Goal: Information Seeking & Learning: Learn about a topic

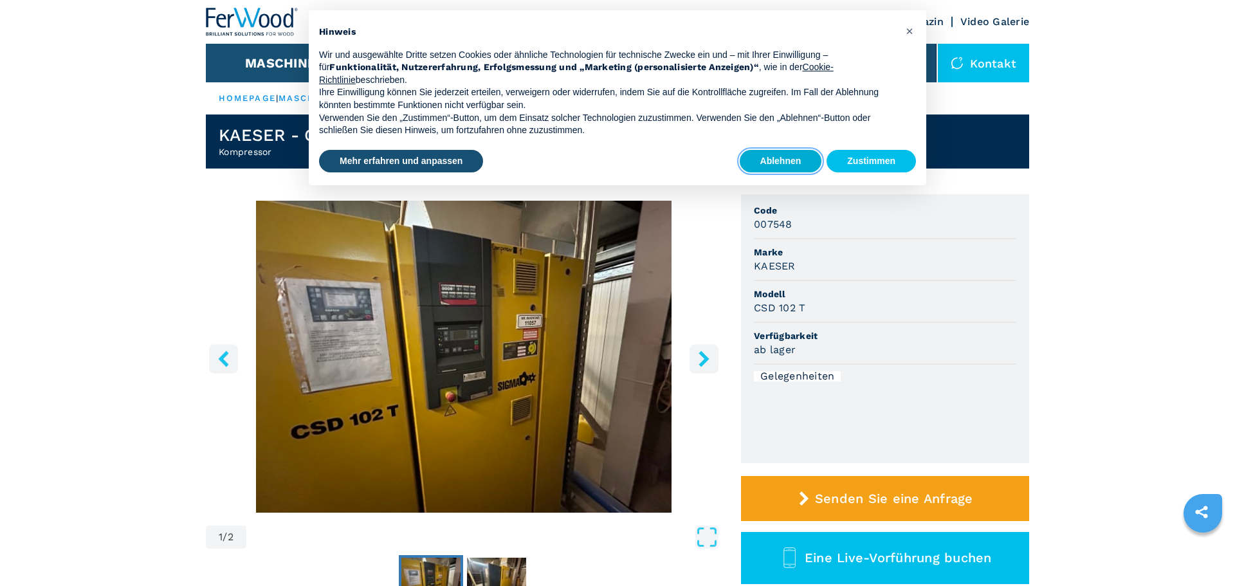
click at [776, 161] on button "Ablehnen" at bounding box center [781, 161] width 82 height 23
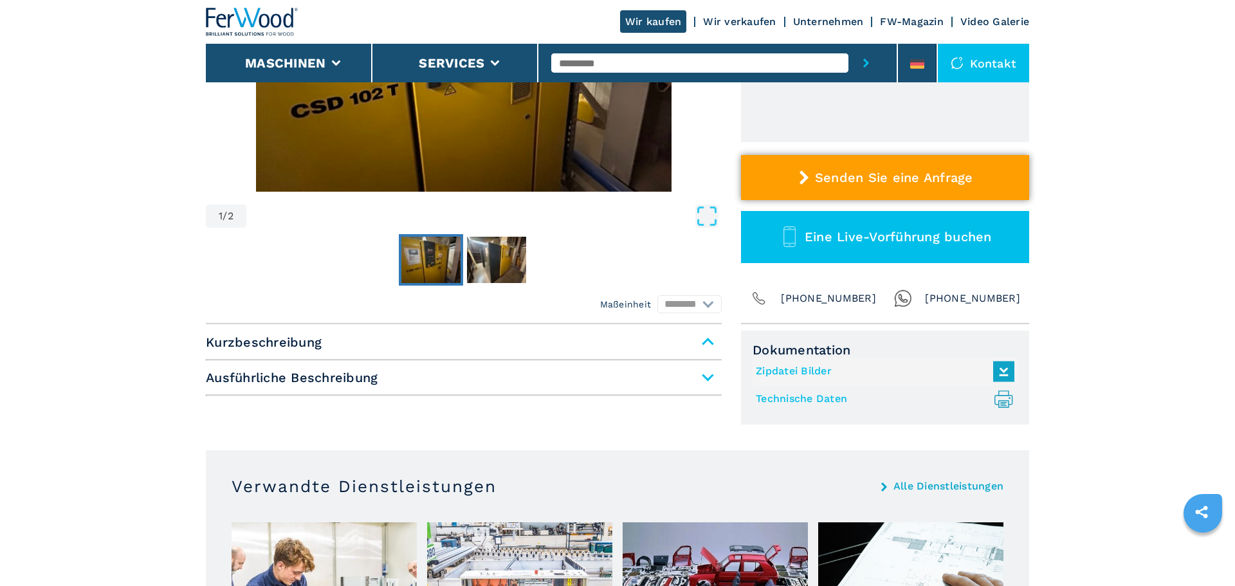
scroll to position [325, 0]
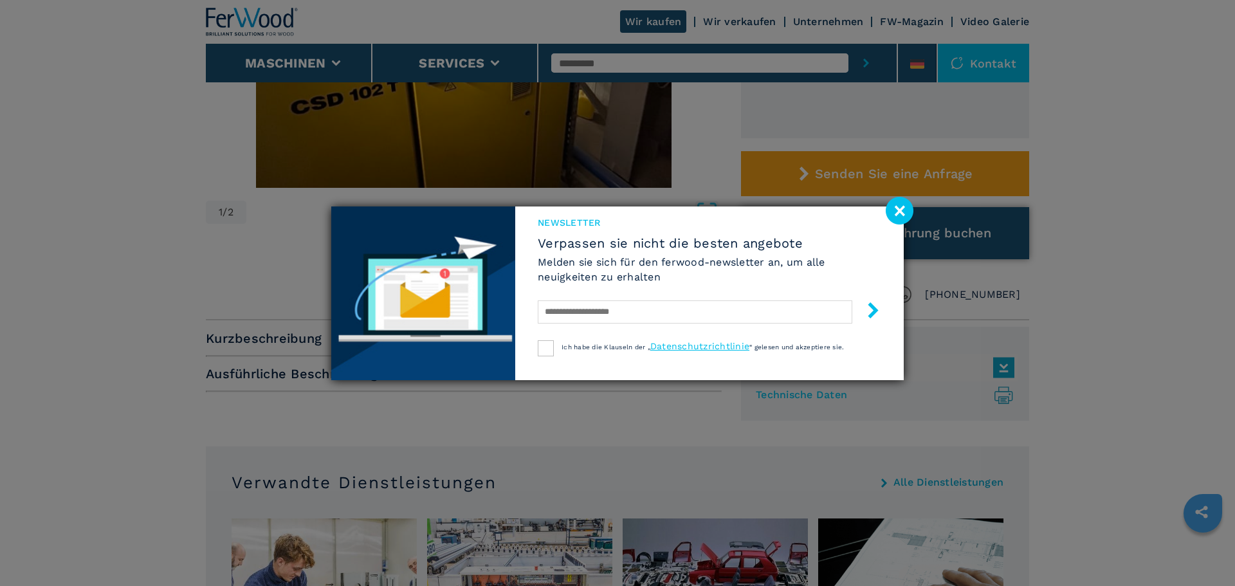
click at [906, 208] on image at bounding box center [900, 211] width 28 height 28
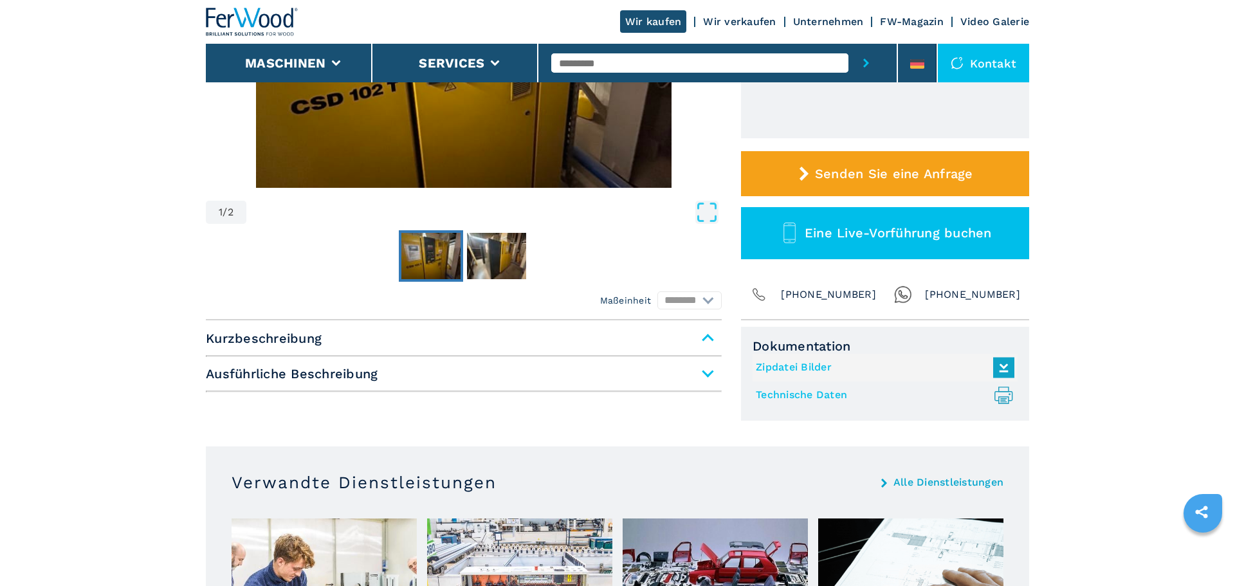
click at [710, 374] on span "Ausführliche Beschreibung" at bounding box center [464, 373] width 516 height 23
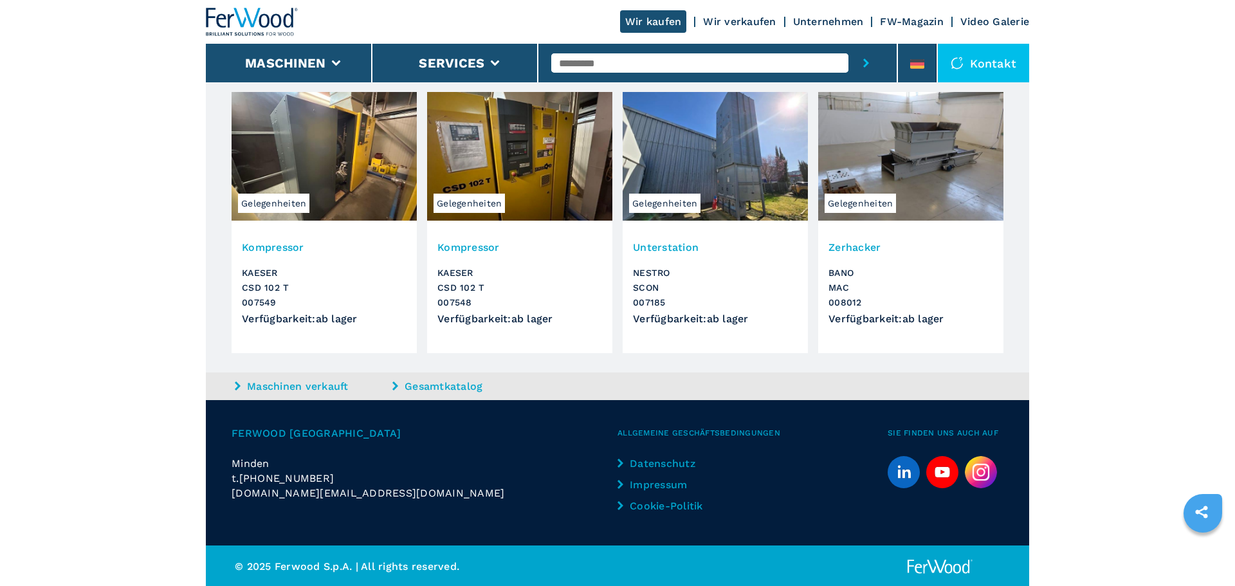
scroll to position [1324, 0]
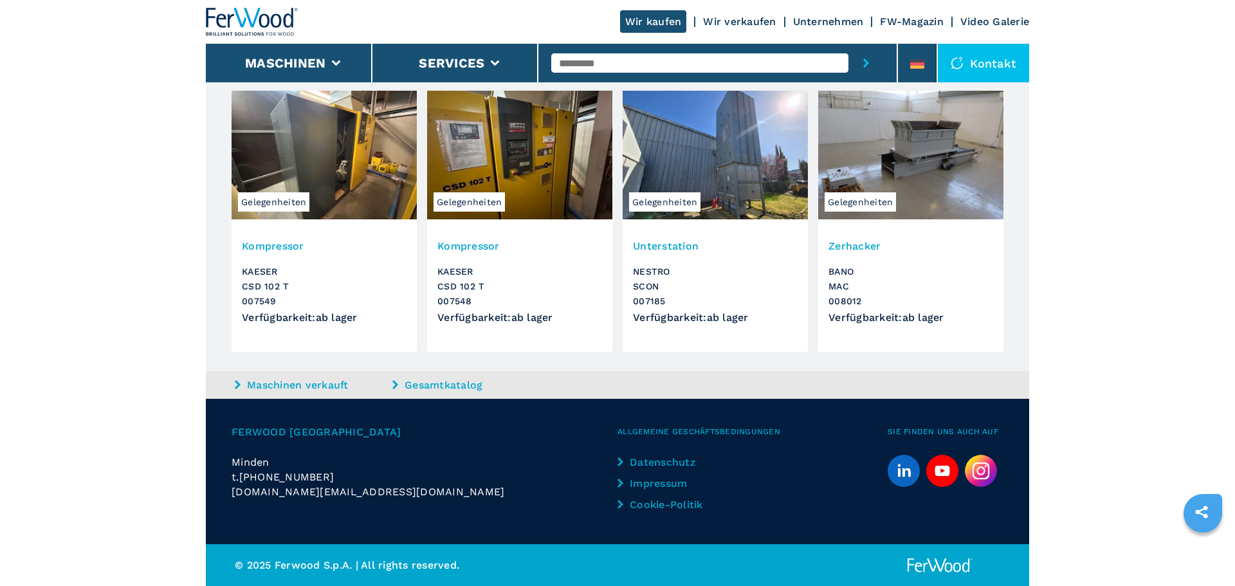
click at [249, 272] on h3 "KAESER CSD 102 T 007549" at bounding box center [324, 286] width 165 height 44
